Goal: Information Seeking & Learning: Learn about a topic

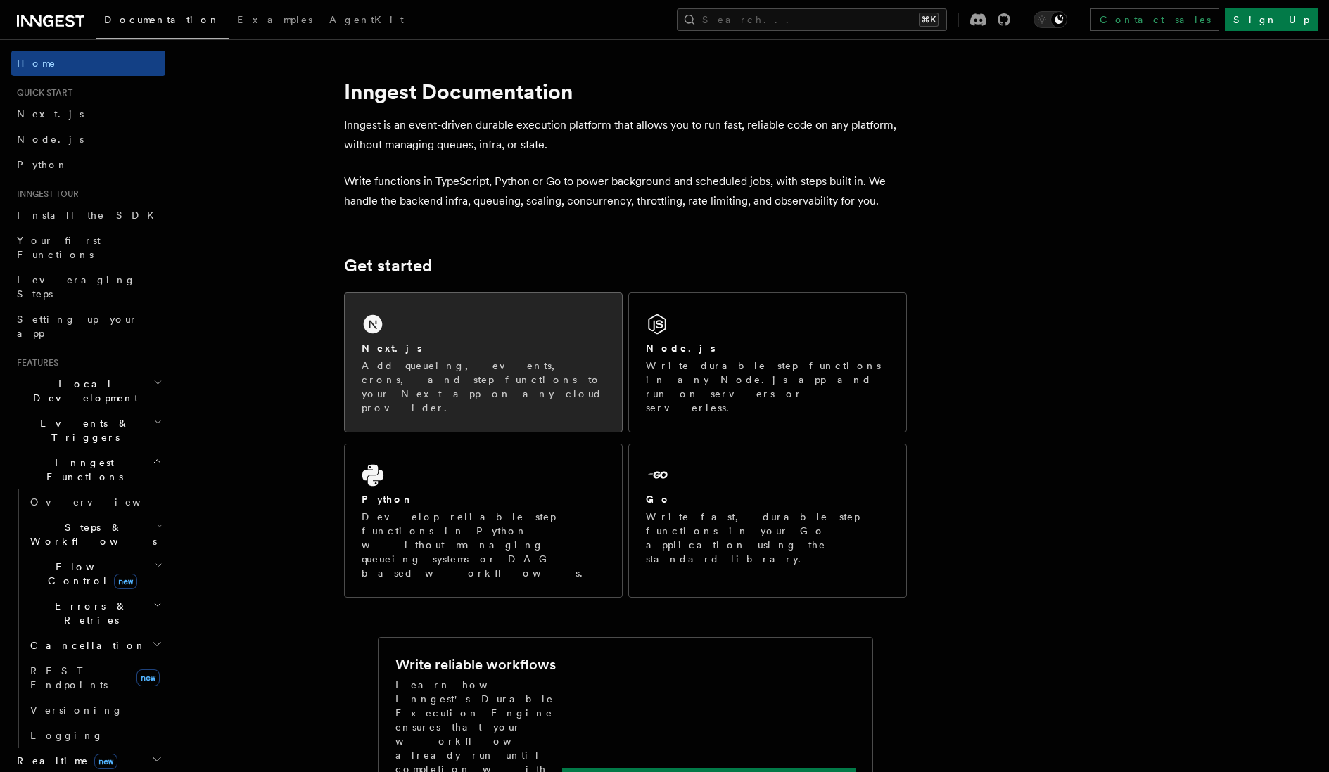
click at [441, 331] on div "Next.js Add queueing, events, crons, and step functions to your Next app on any…" at bounding box center [483, 362] width 277 height 139
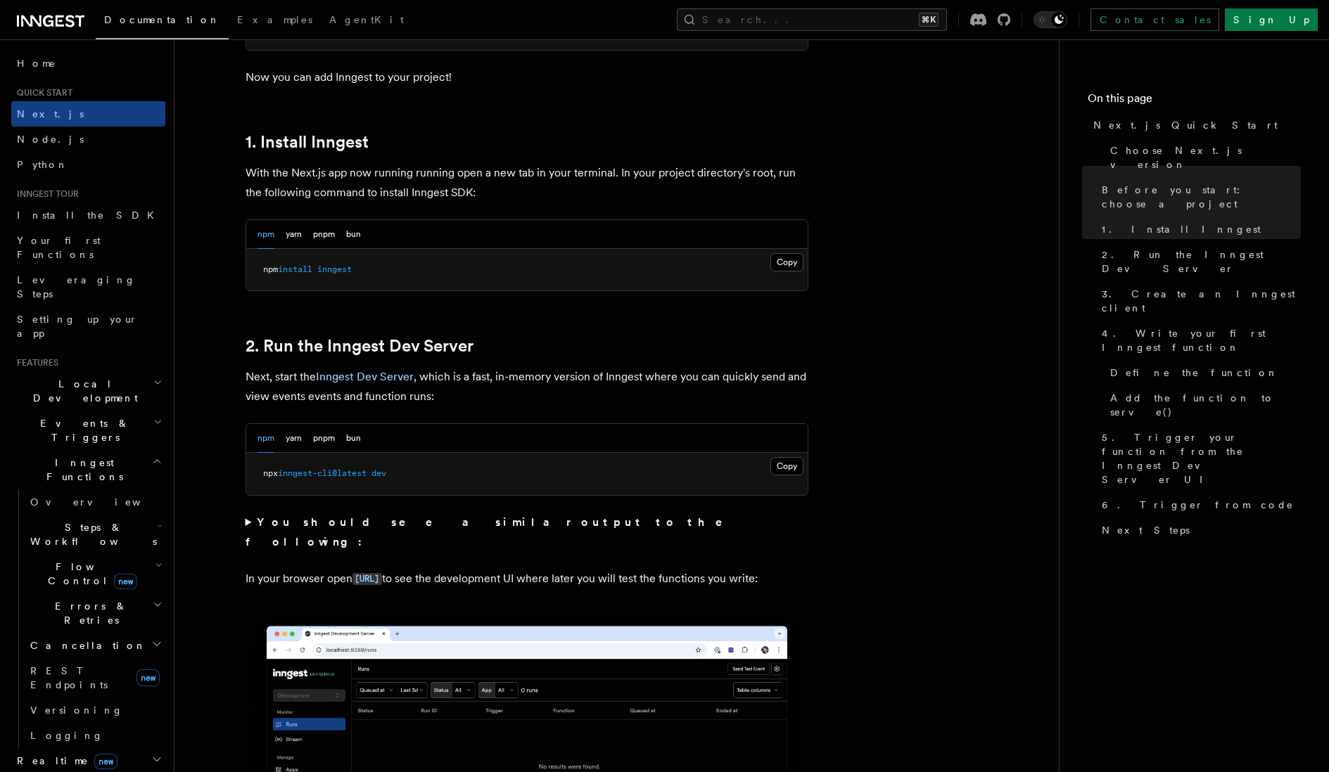
scroll to position [697, 0]
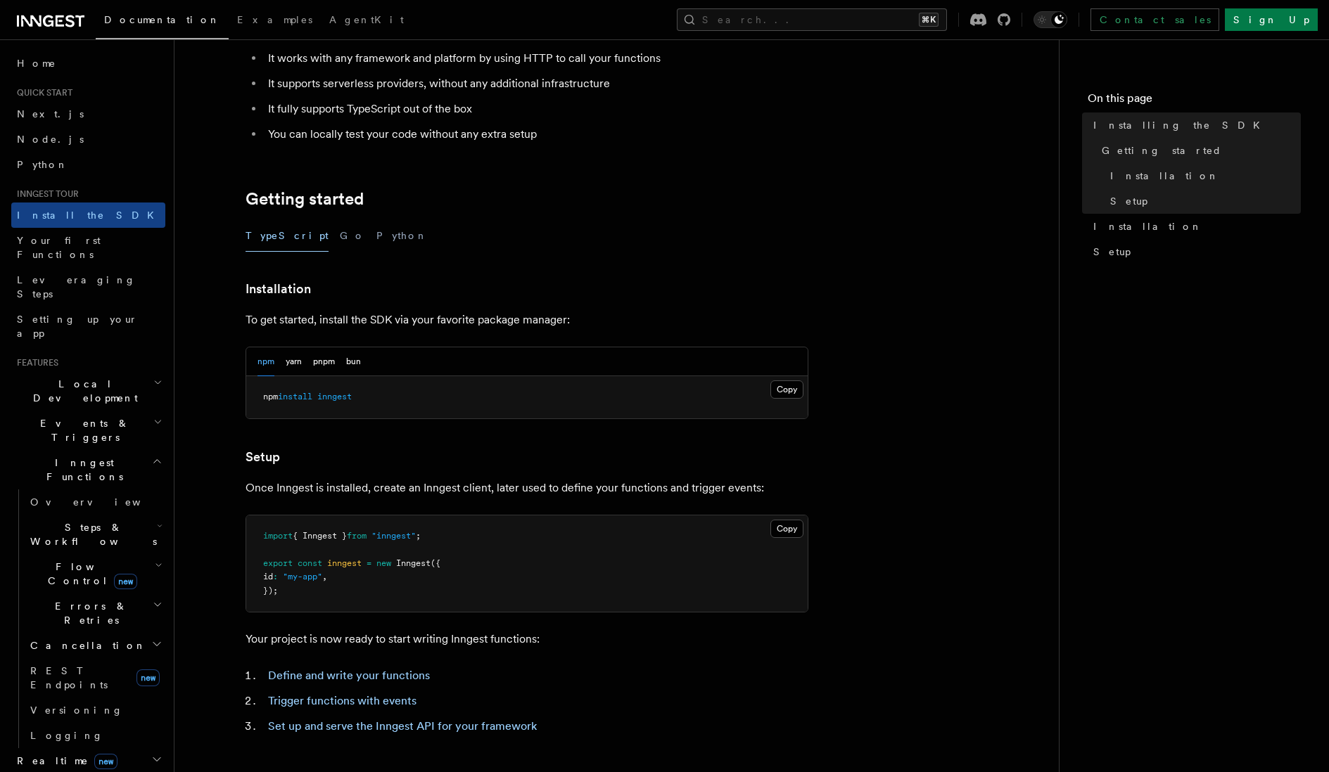
scroll to position [231, 0]
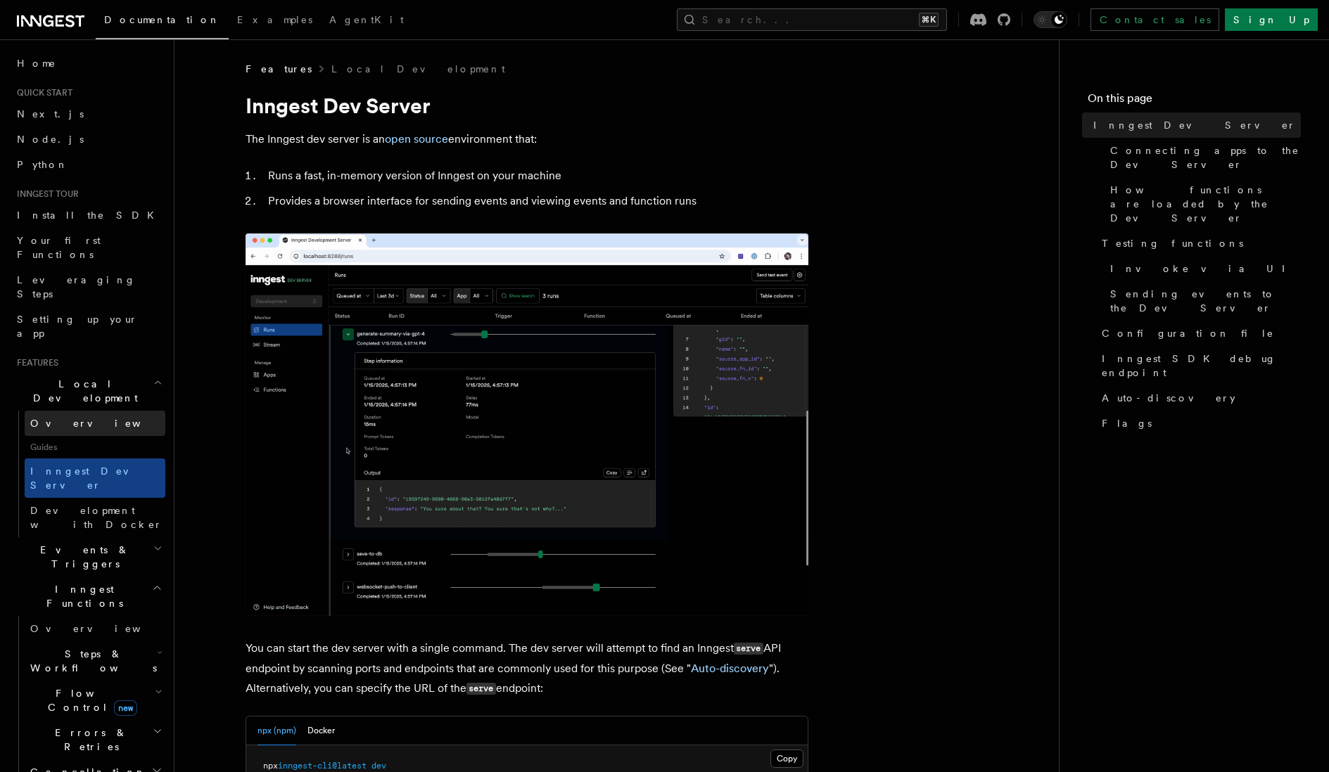
click at [98, 411] on link "Overview" at bounding box center [95, 423] width 141 height 25
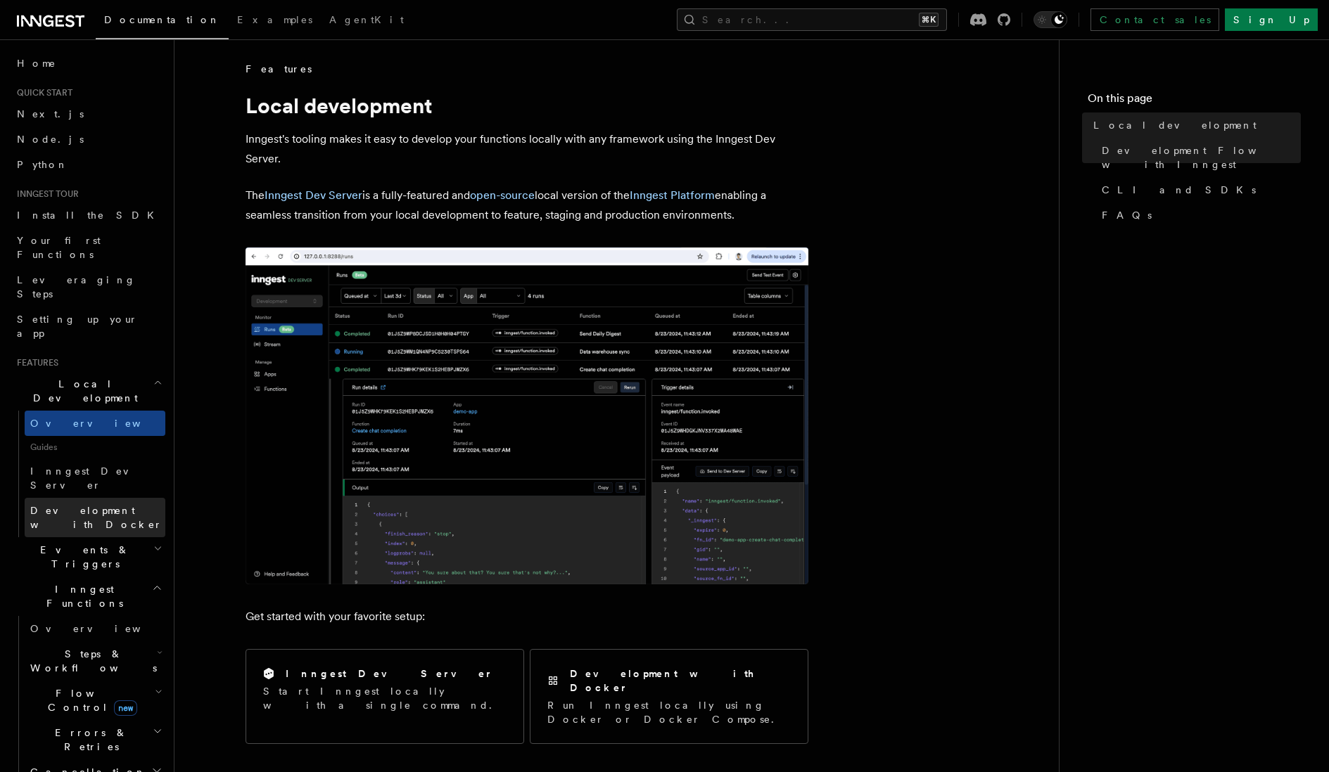
click at [127, 498] on link "Development with Docker" at bounding box center [95, 517] width 141 height 39
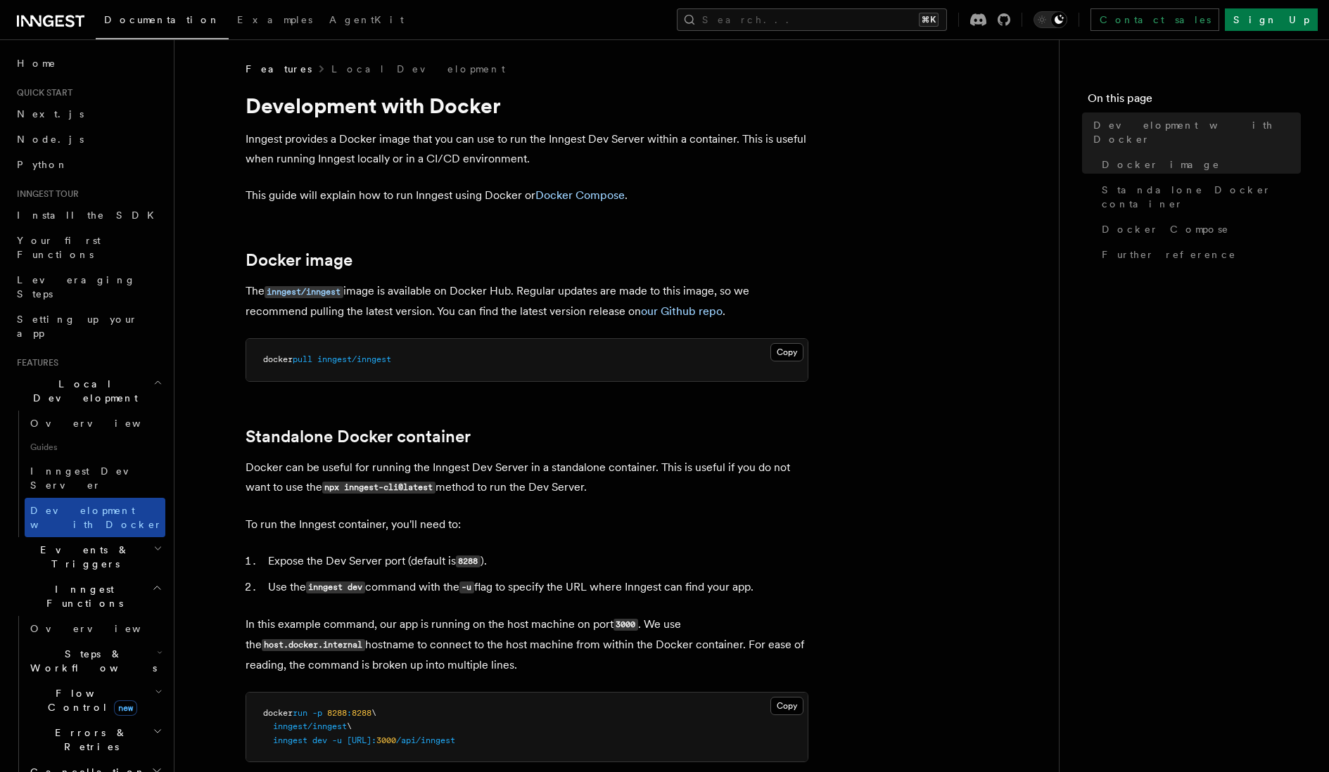
click at [127, 505] on span "Development with Docker" at bounding box center [96, 517] width 132 height 25
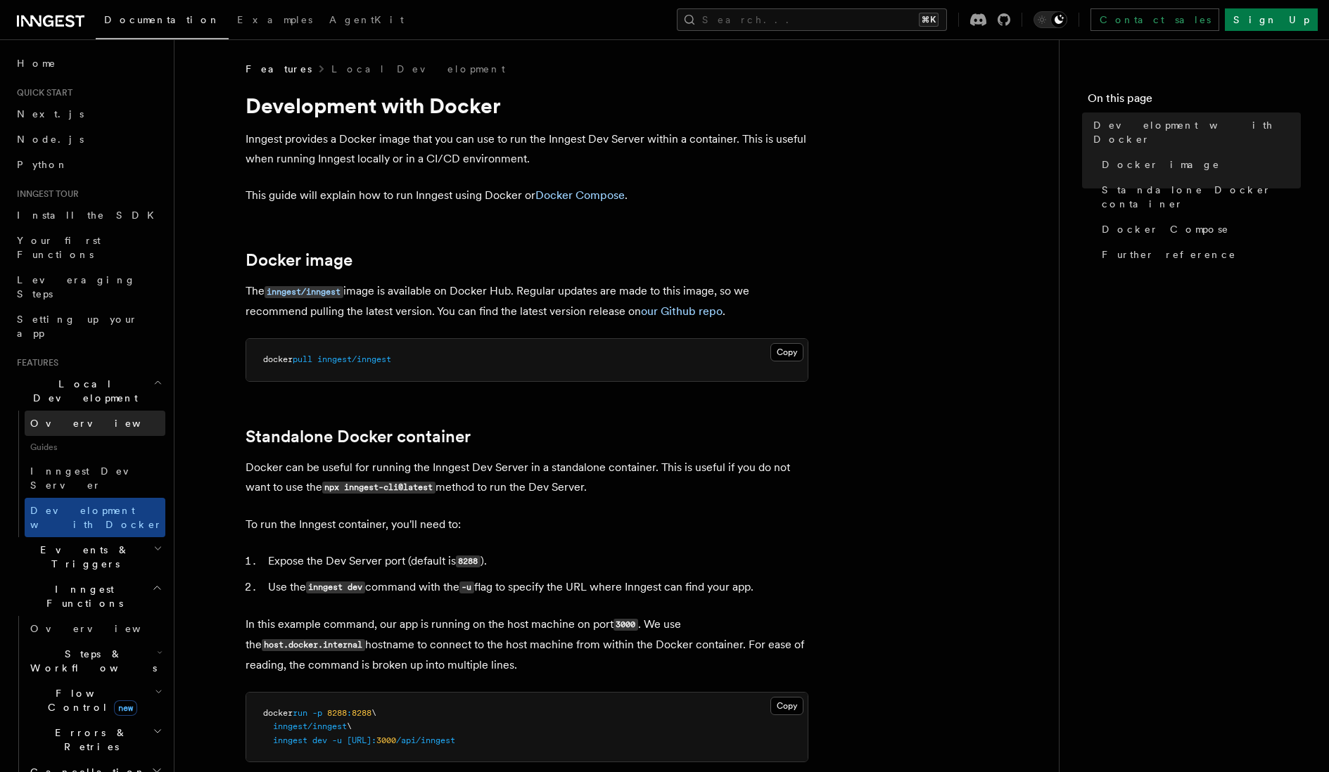
click at [120, 411] on link "Overview" at bounding box center [95, 423] width 141 height 25
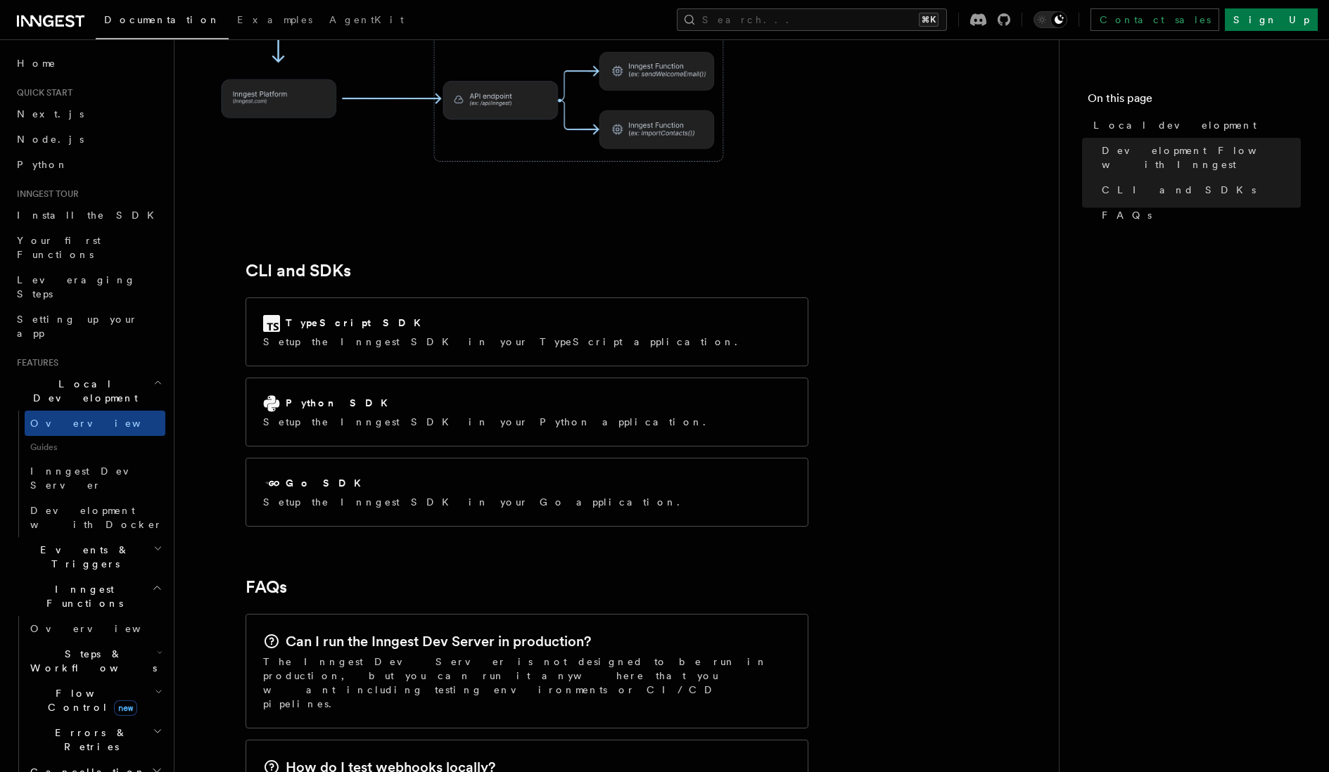
scroll to position [1795, 0]
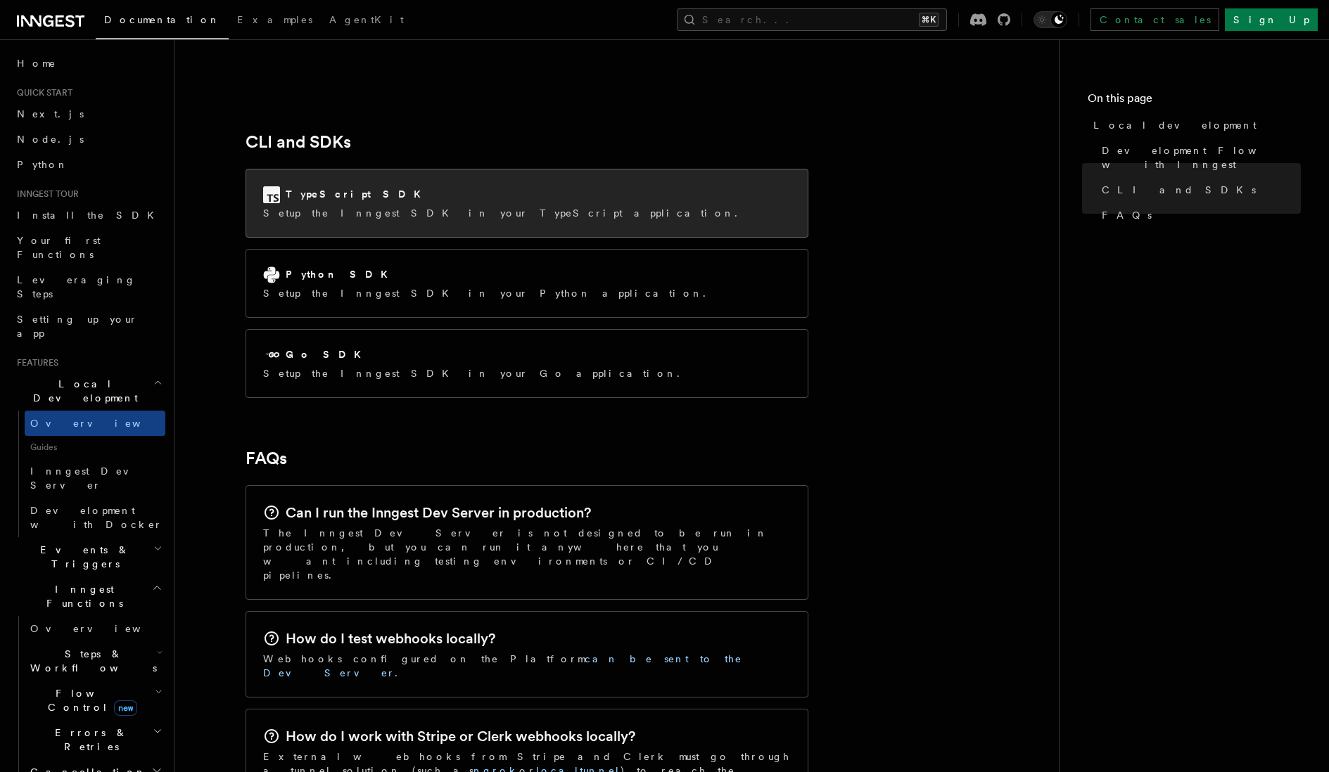
click at [671, 170] on div "TypeScript SDK Setup the Inngest SDK in your TypeScript application." at bounding box center [526, 204] width 561 height 68
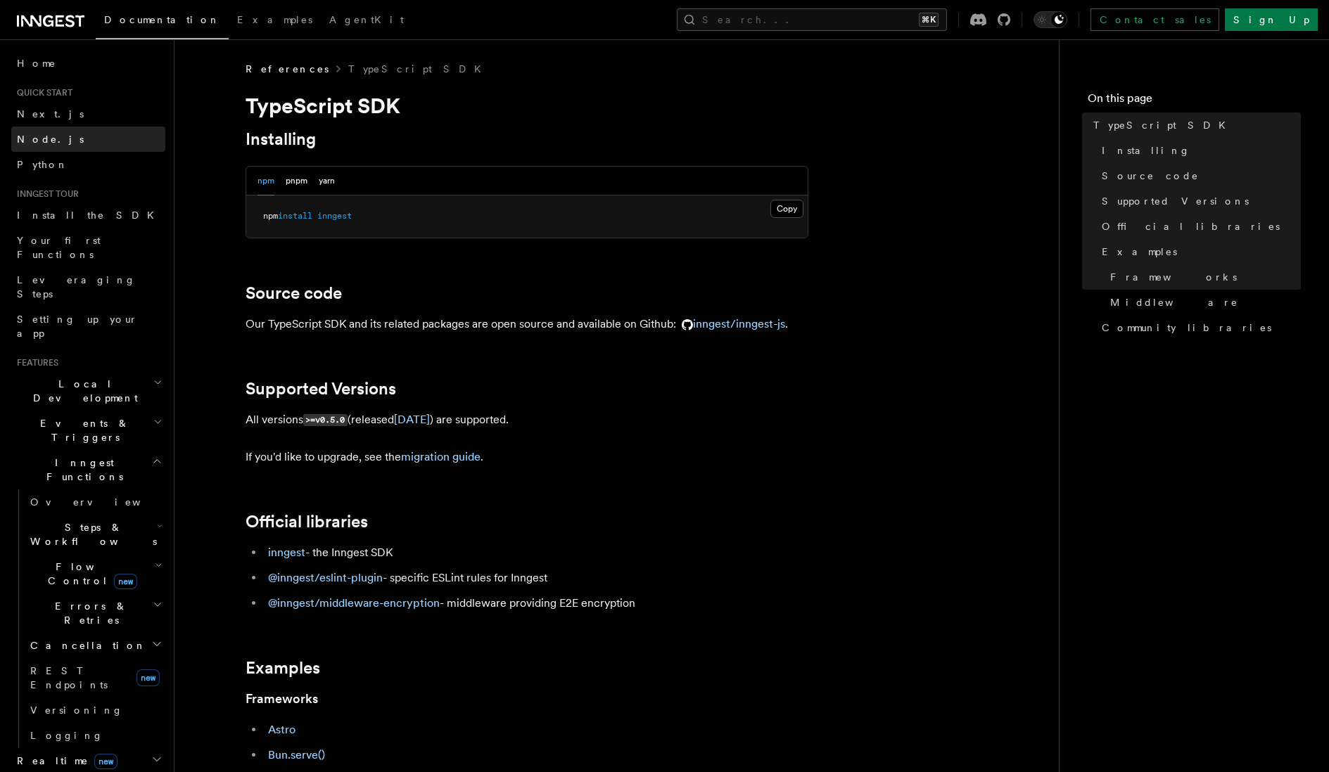
click at [37, 132] on link "Node.js" at bounding box center [88, 139] width 154 height 25
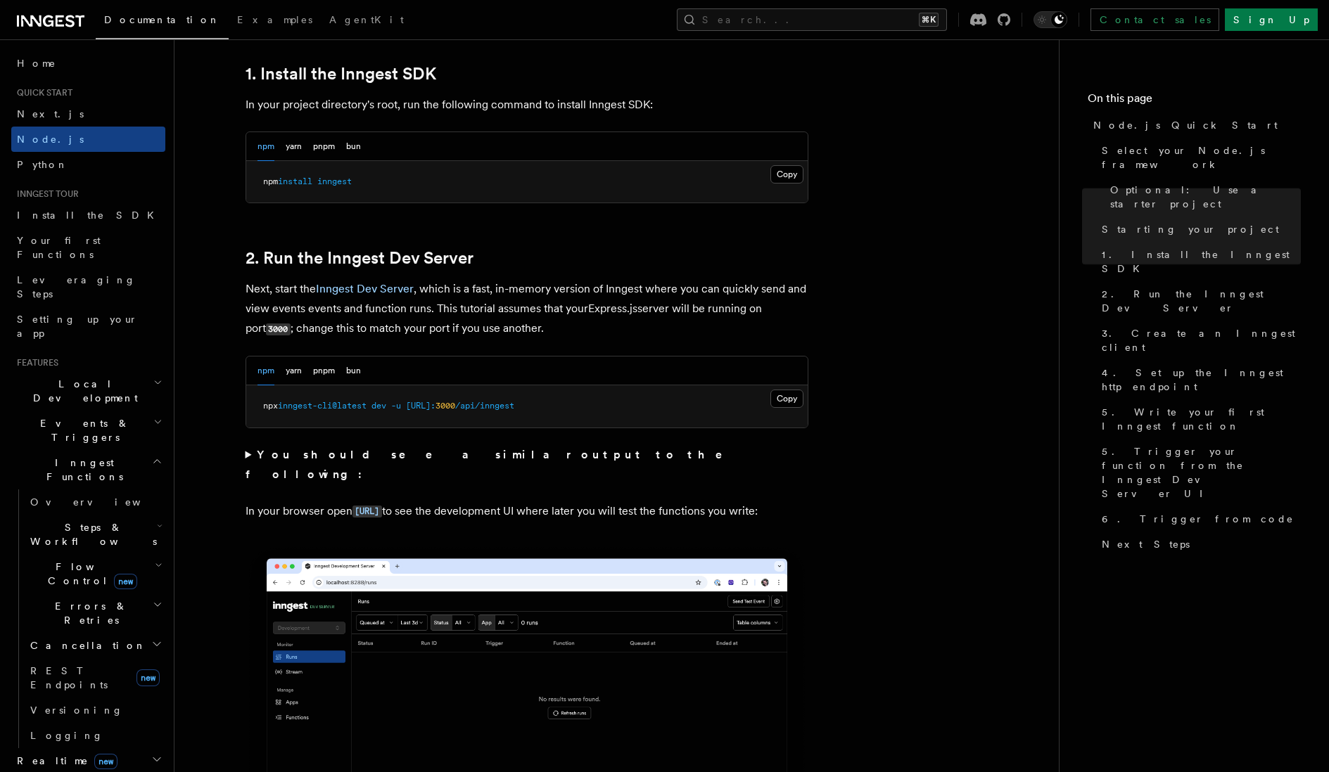
scroll to position [1144, 0]
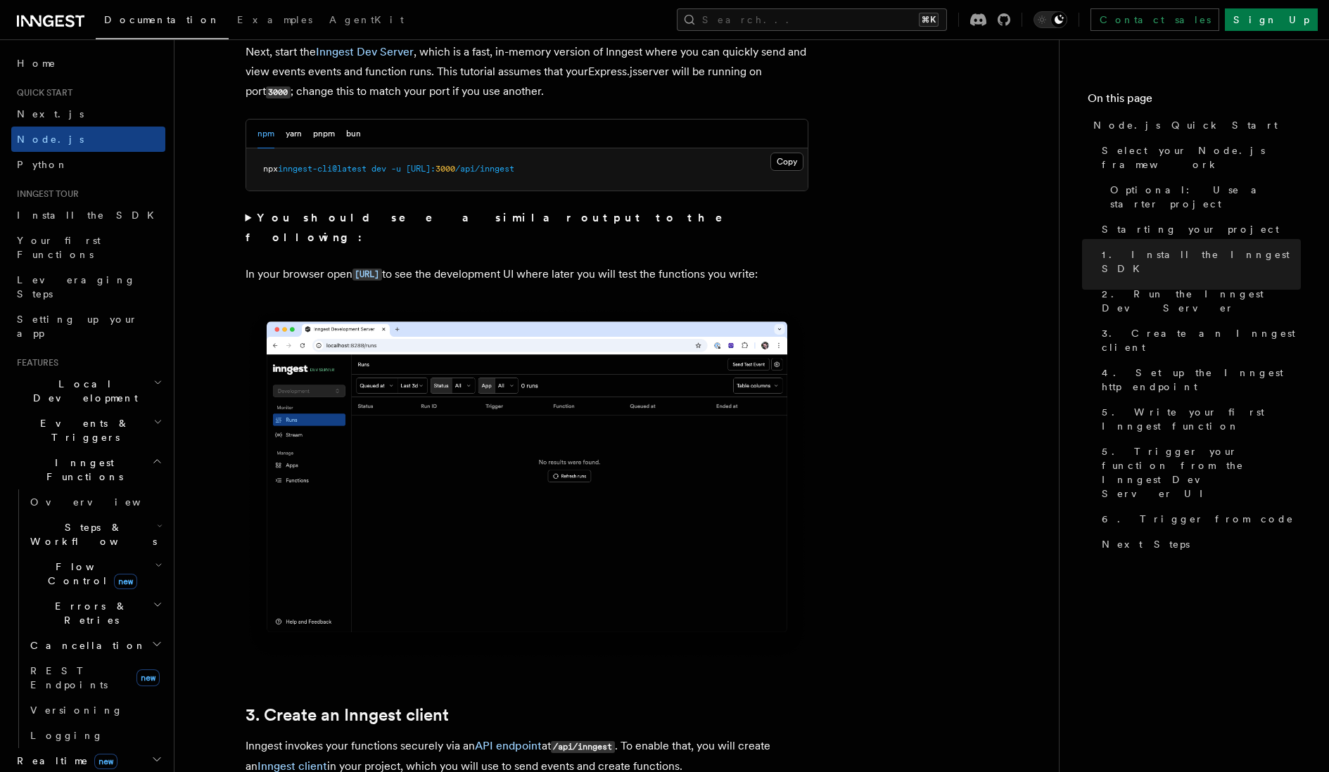
click at [383, 359] on img at bounding box center [526, 484] width 563 height 354
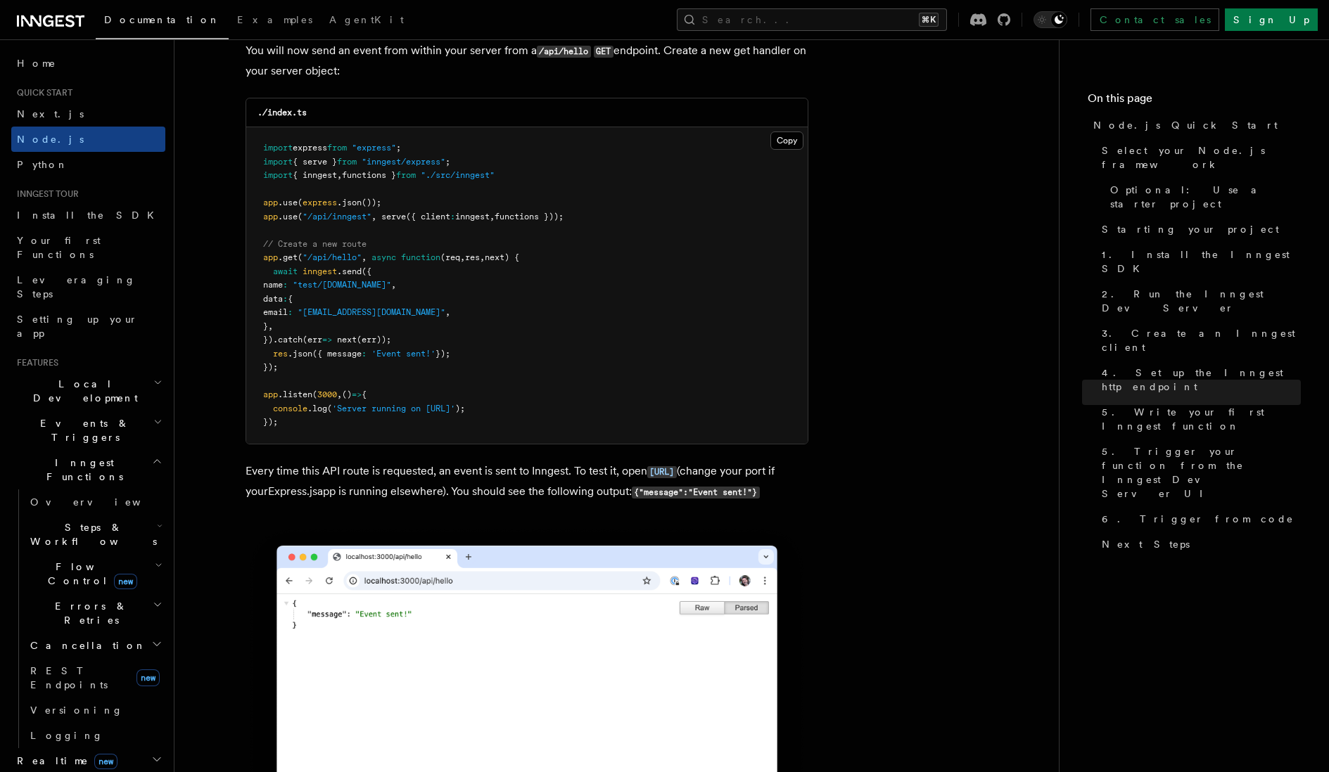
scroll to position [7443, 0]
